Goal: Transaction & Acquisition: Purchase product/service

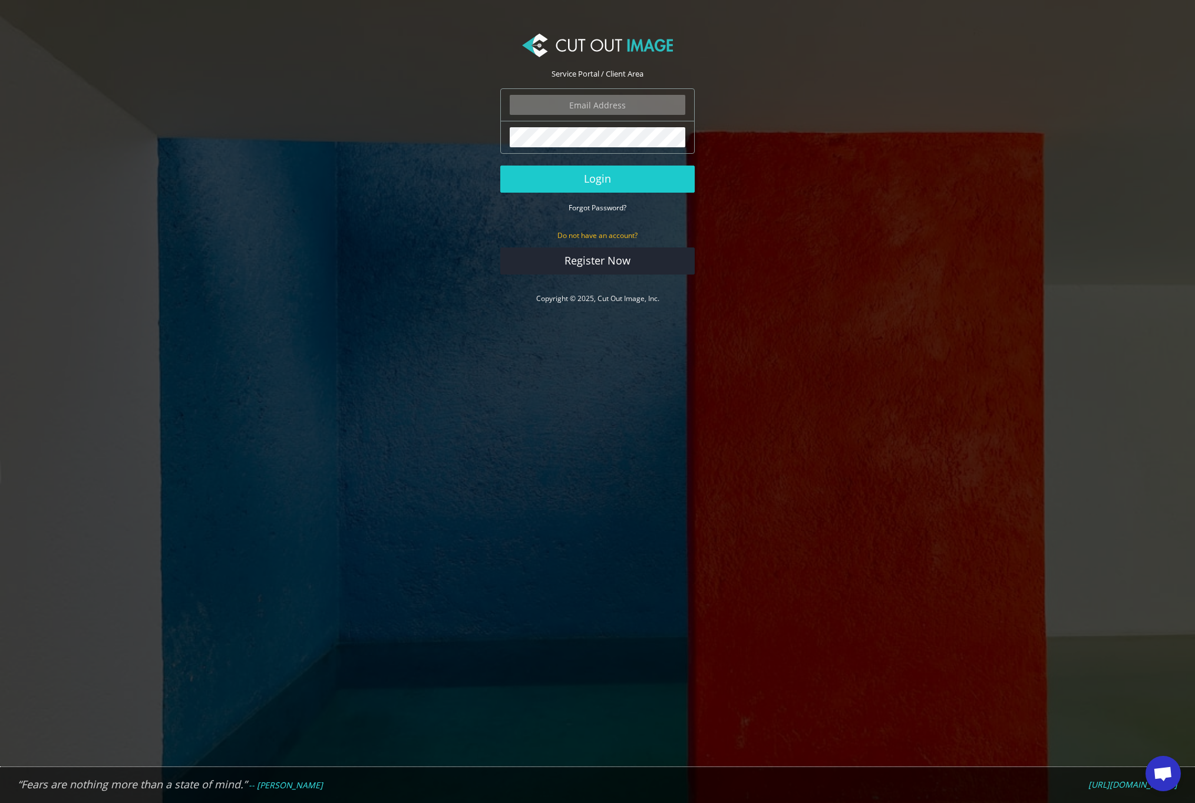
type input "admin@jamiegale.net"
click at [598, 179] on button "Login" at bounding box center [597, 179] width 194 height 27
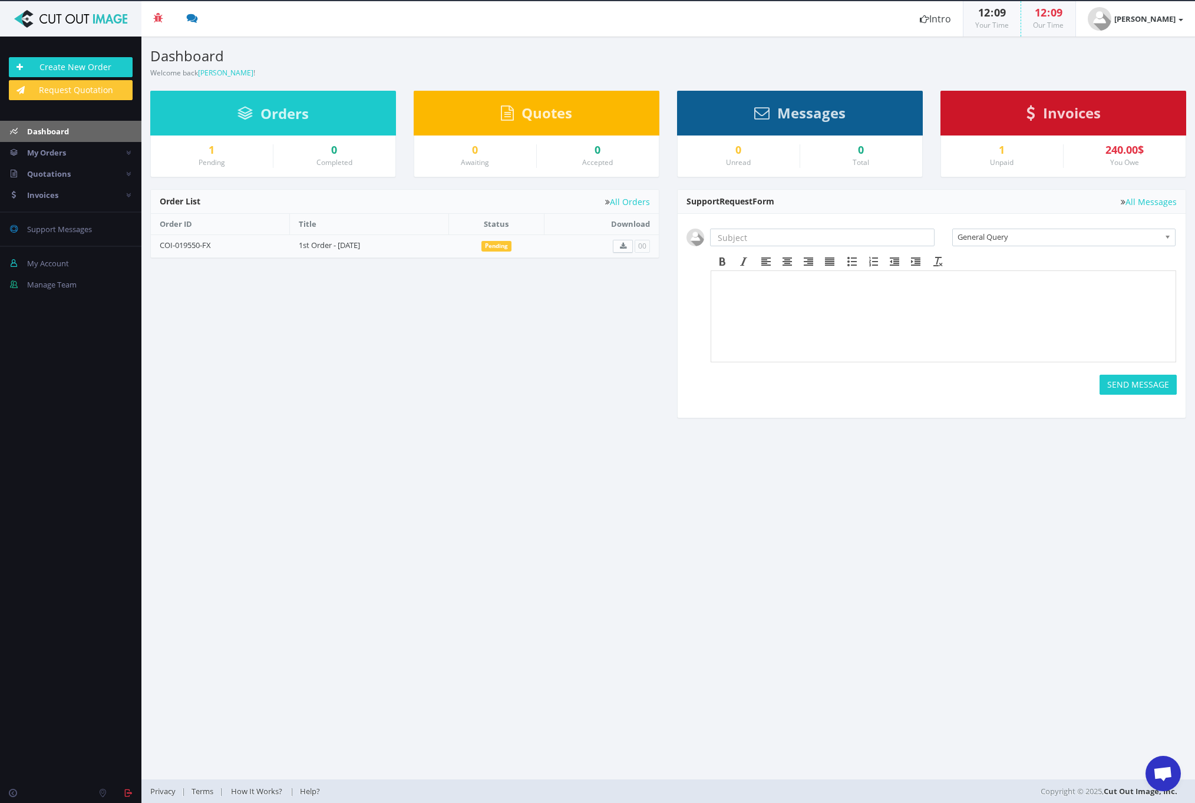
click at [1052, 115] on span "Invoices" at bounding box center [1072, 112] width 58 height 19
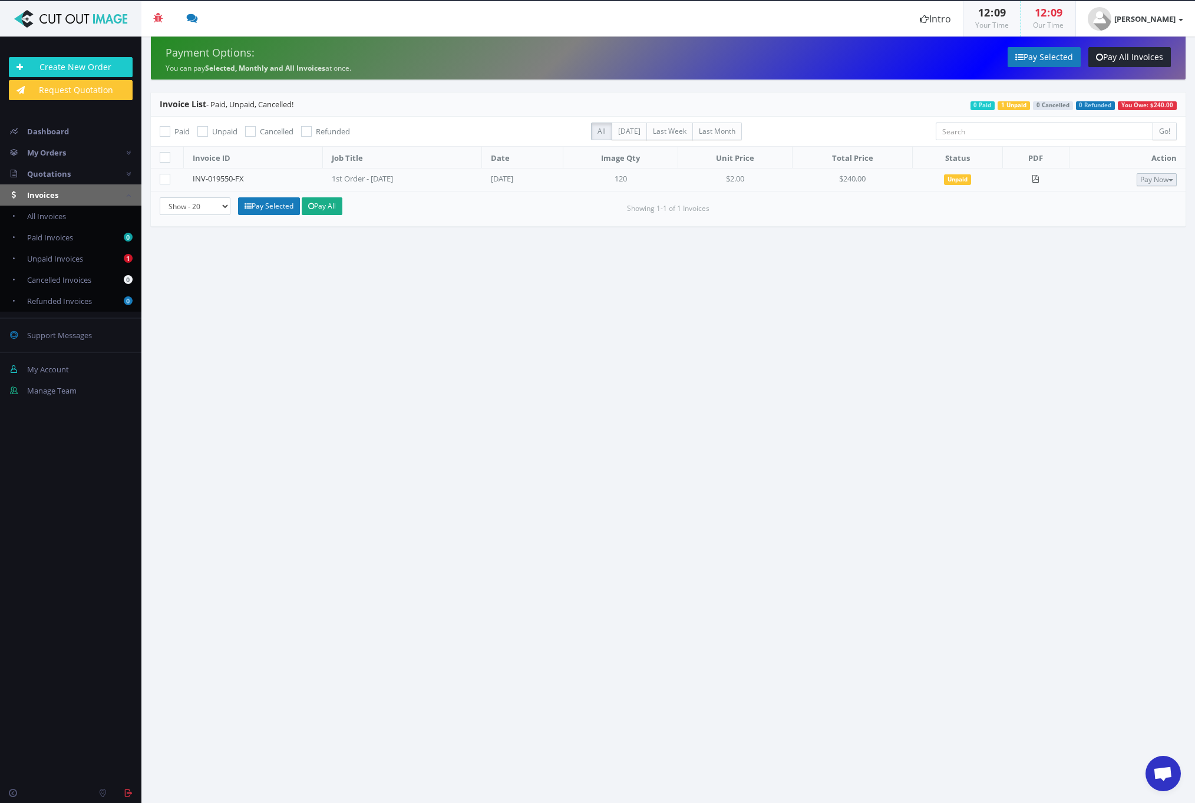
click at [1152, 180] on button "Pay Now" at bounding box center [1157, 179] width 40 height 13
click at [653, 372] on section "Payment Options: You can pay Selected, Monthly and All Invoices at once. Pay Se…" at bounding box center [668, 420] width 1054 height 767
click at [80, 263] on span "Unpaid Invoices" at bounding box center [55, 258] width 56 height 11
checkbox input "true"
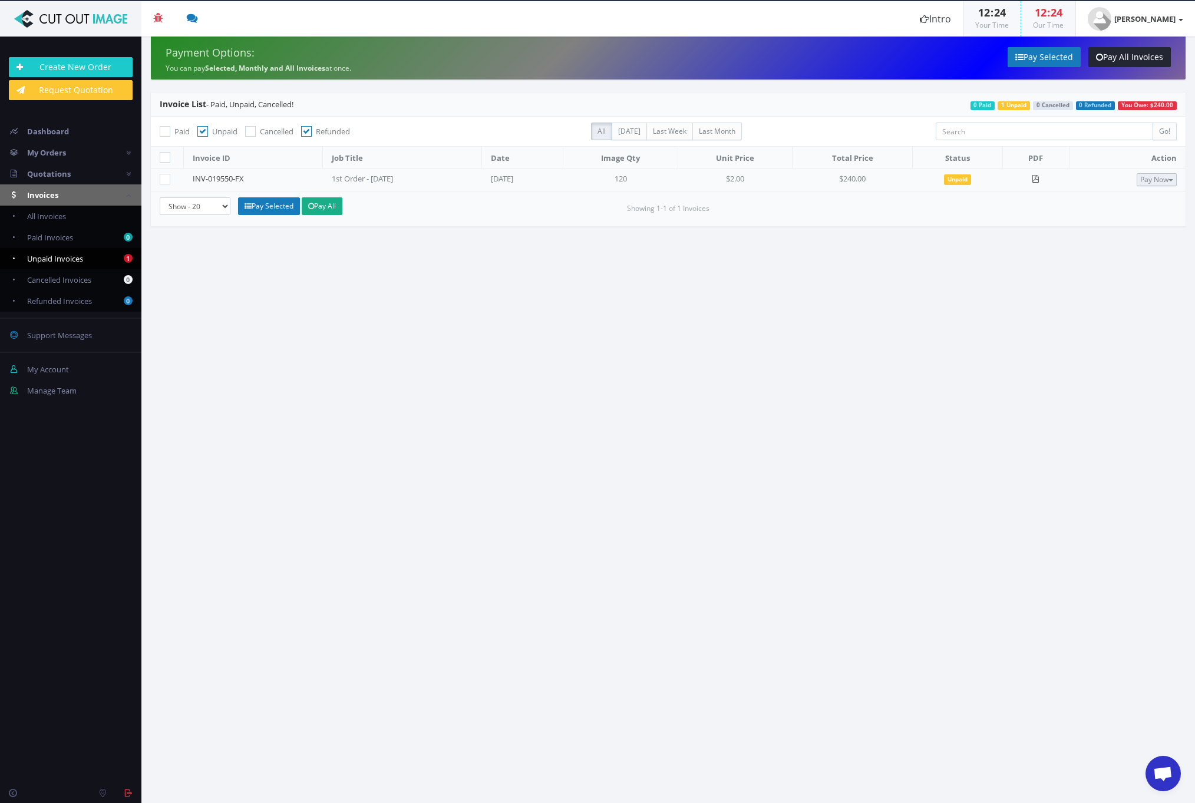
click at [1146, 177] on button "Pay Now" at bounding box center [1157, 179] width 40 height 13
click at [56, 150] on span "My Orders" at bounding box center [46, 152] width 39 height 11
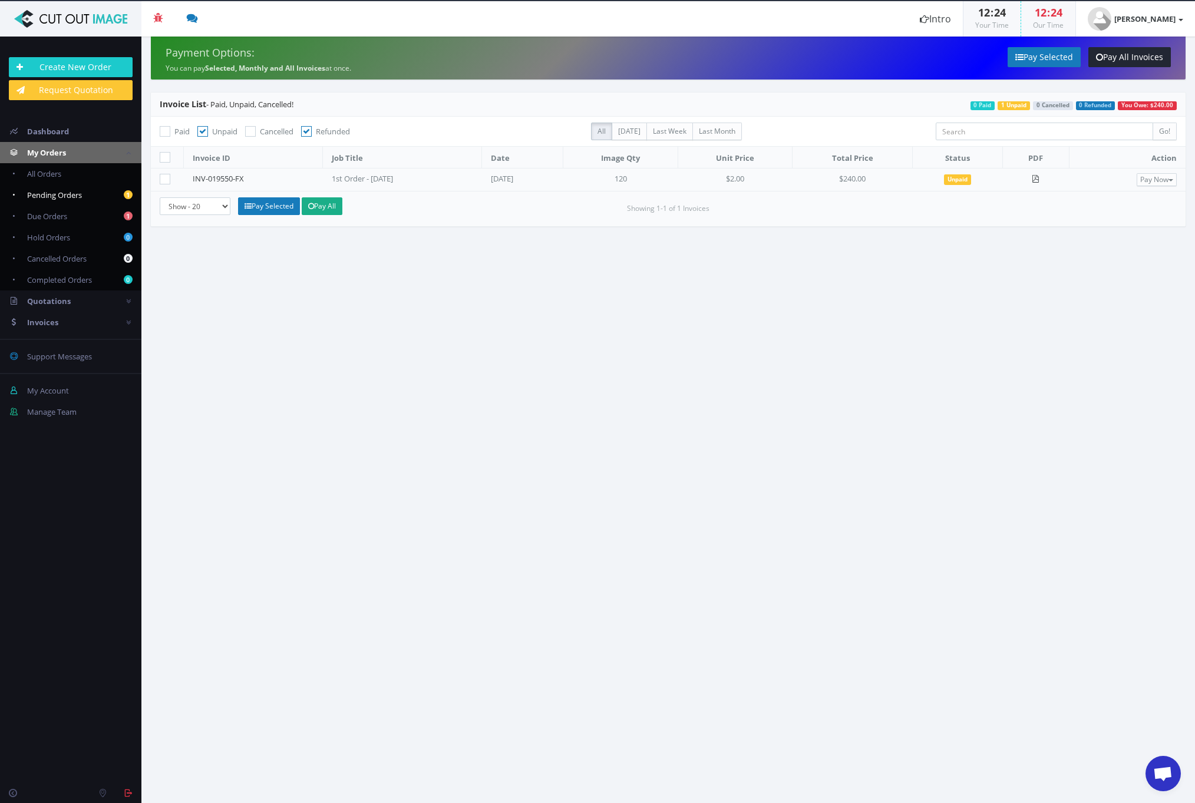
click at [57, 190] on span "Pending Orders" at bounding box center [54, 195] width 55 height 11
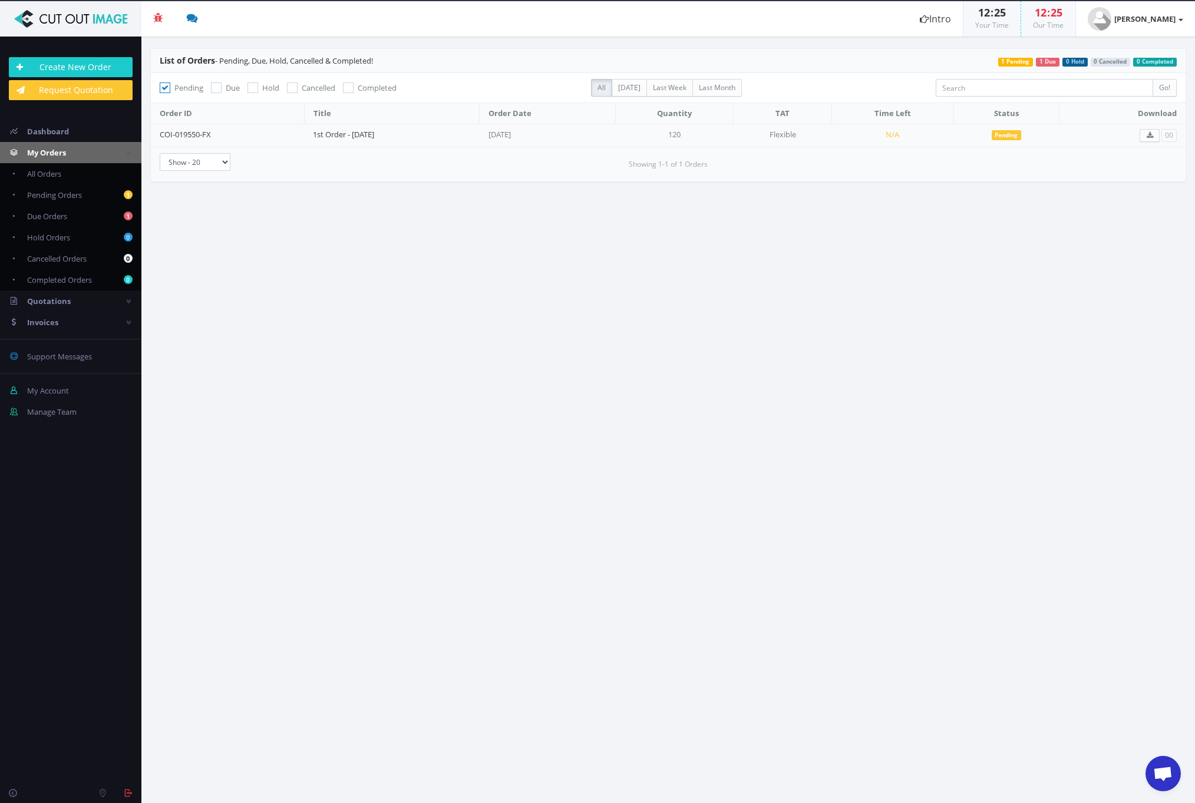
click at [1047, 62] on span "1 Due" at bounding box center [1048, 62] width 24 height 9
click at [74, 215] on link "1 Due Orders" at bounding box center [70, 216] width 141 height 21
checkbox input "false"
checkbox input "true"
click at [54, 317] on span "Invoices" at bounding box center [42, 322] width 31 height 11
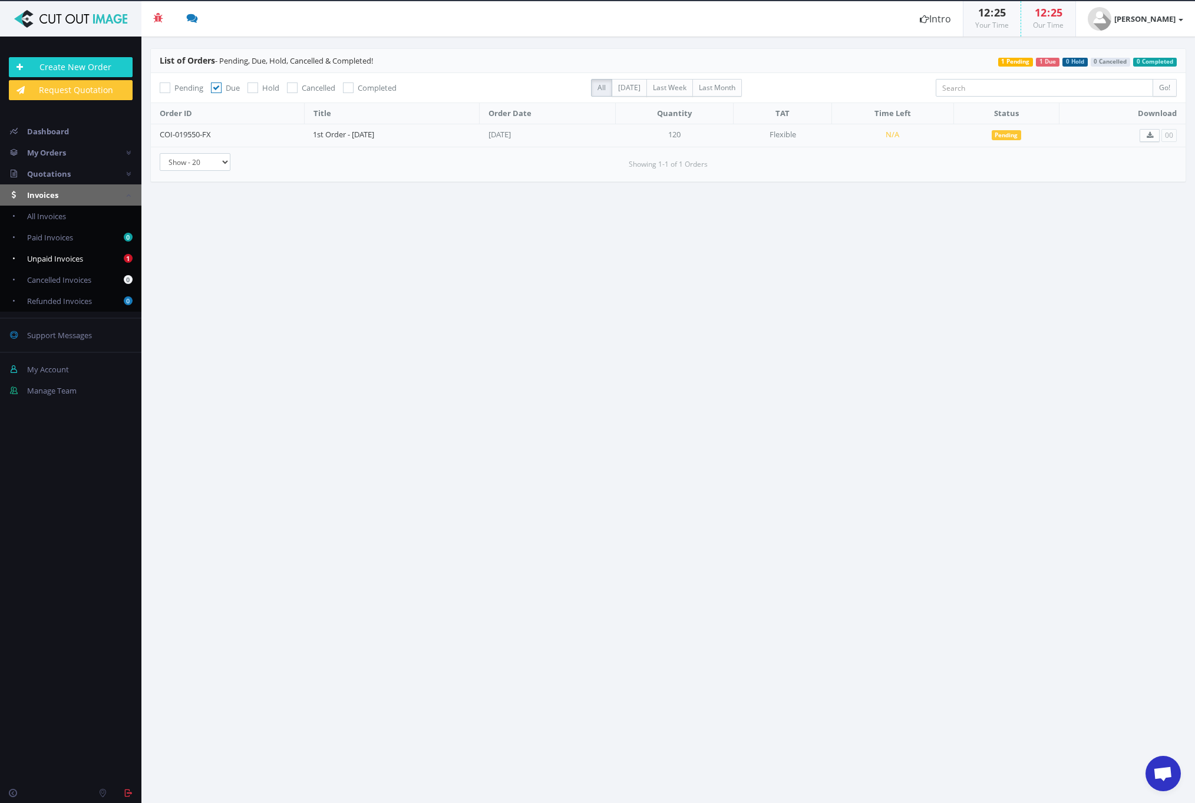
click at [70, 253] on span "Unpaid Invoices" at bounding box center [55, 258] width 56 height 11
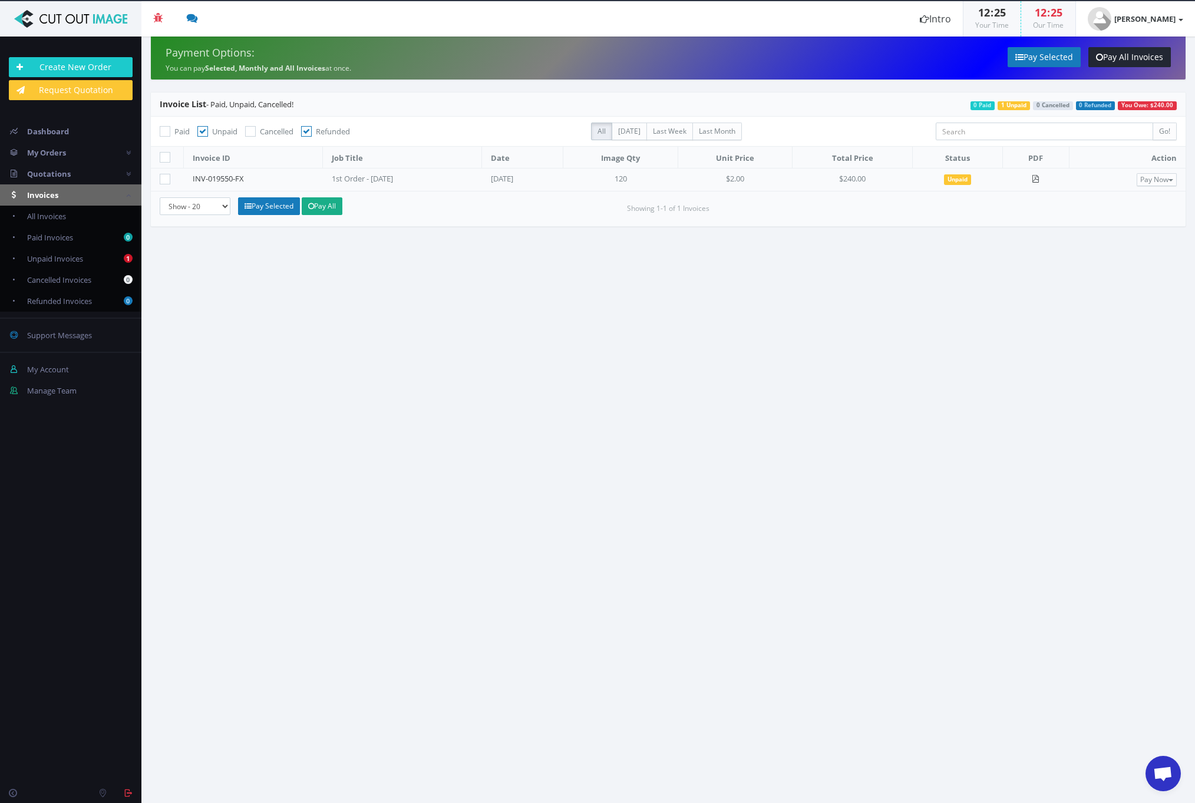
click at [167, 179] on icon at bounding box center [165, 179] width 11 height 11
click at [167, 179] on input"] "checkbox" at bounding box center [167, 180] width 8 height 8
checkbox input"] "true"
click at [1150, 177] on button "Pay Now" at bounding box center [1157, 179] width 40 height 13
click at [1134, 213] on span "Credit Card" at bounding box center [1127, 217] width 46 height 11
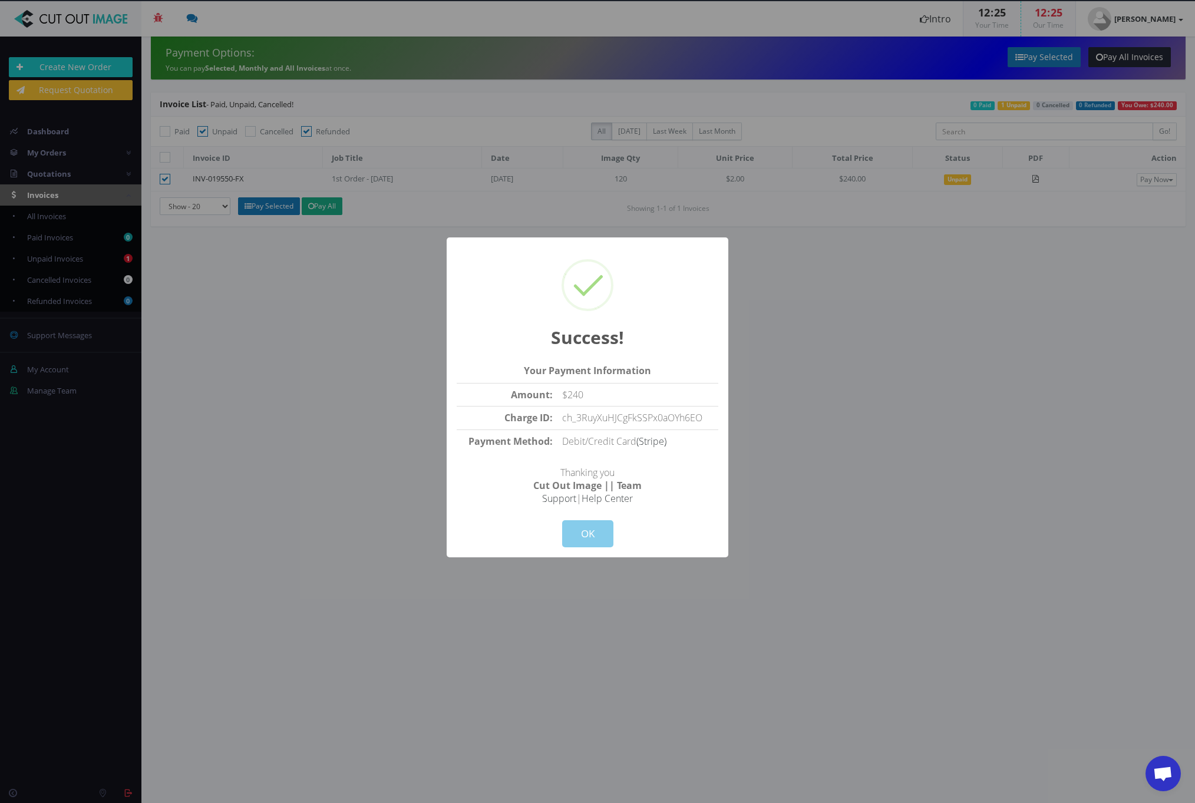
click at [589, 534] on button "OK" at bounding box center [587, 533] width 51 height 27
